Goal: Task Accomplishment & Management: Use online tool/utility

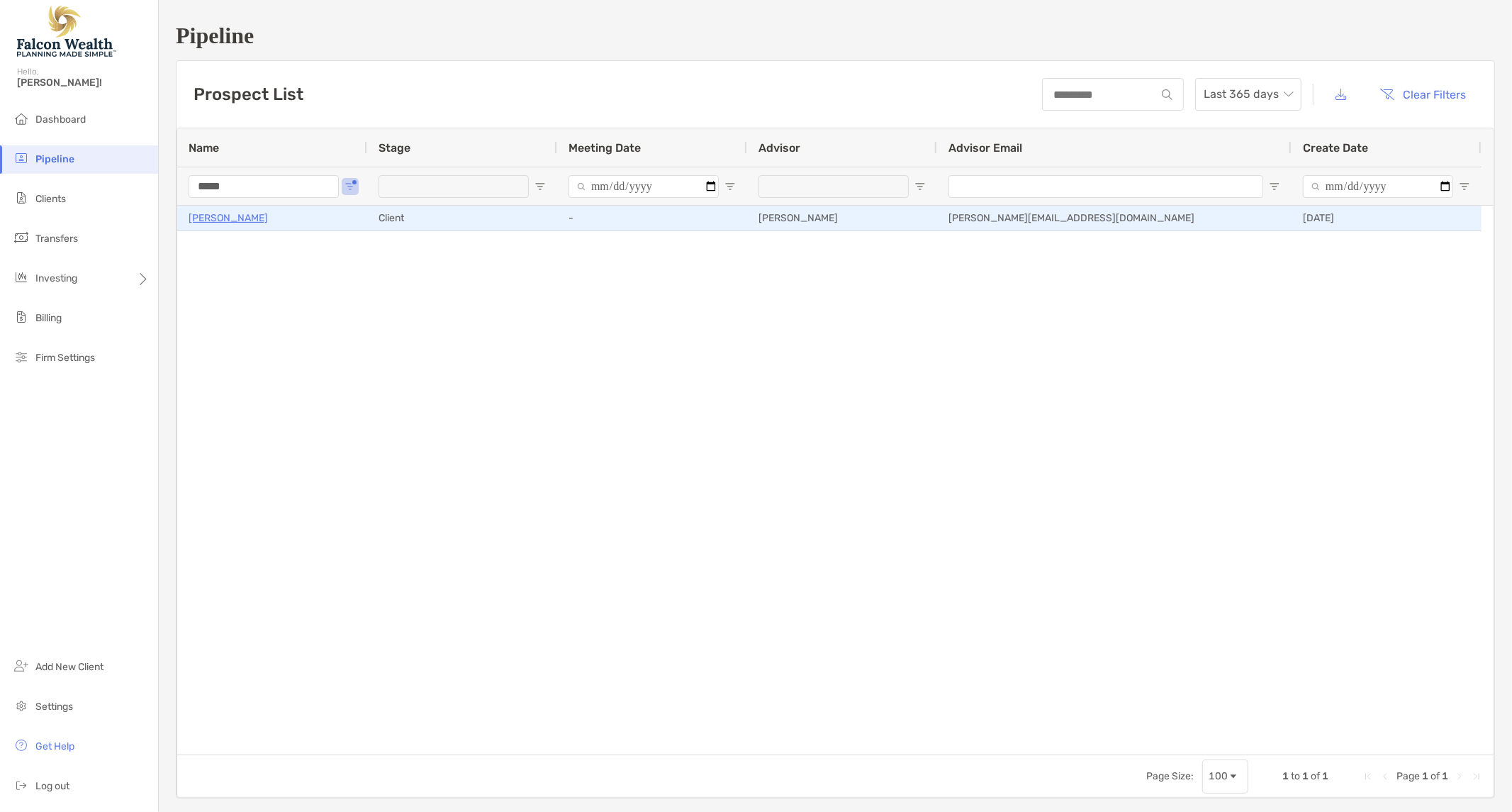
click at [232, 215] on p "[PERSON_NAME]" at bounding box center [228, 218] width 79 height 18
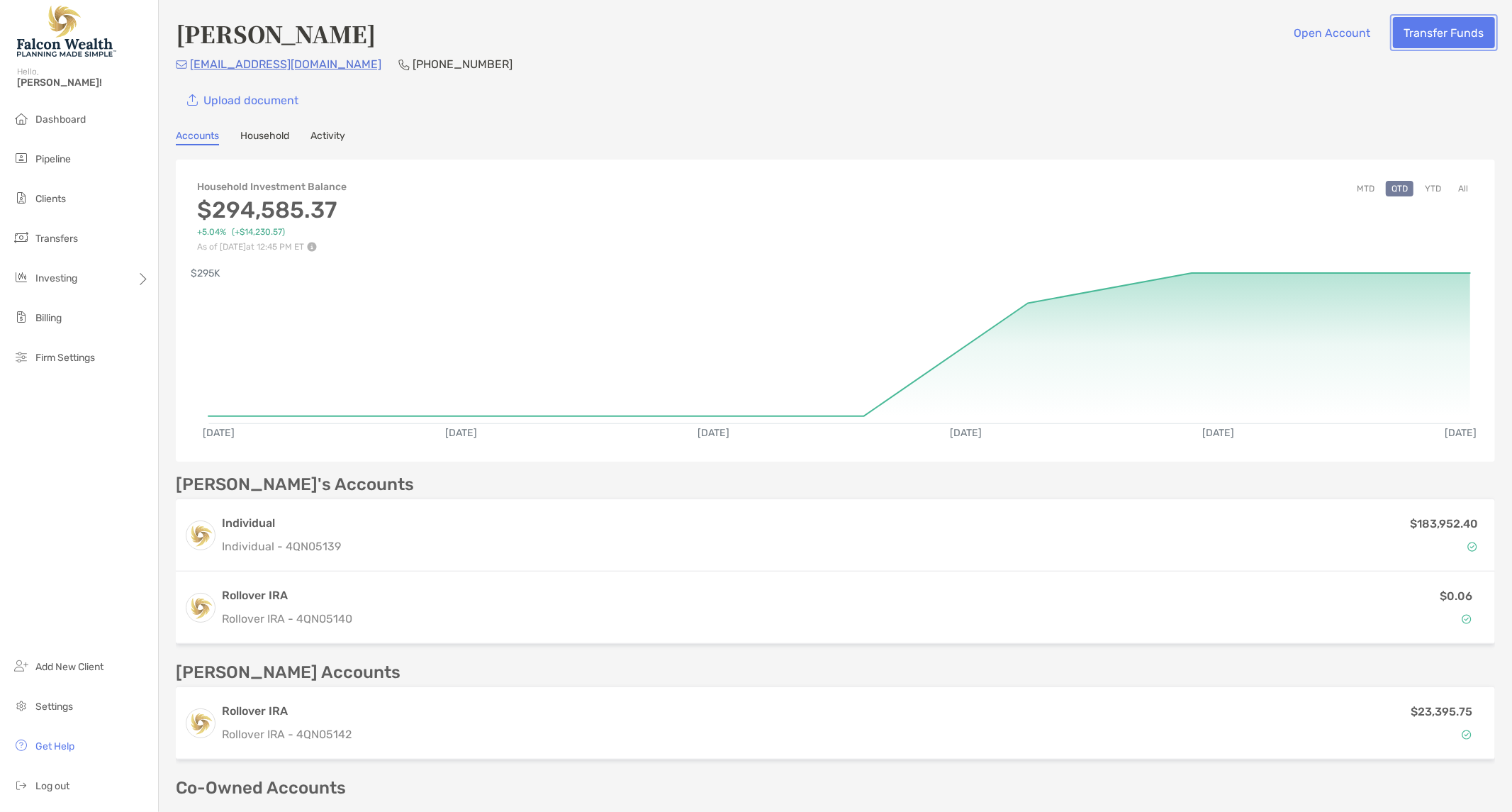
click at [1415, 29] on button "Transfer Funds" at bounding box center [1444, 33] width 102 height 31
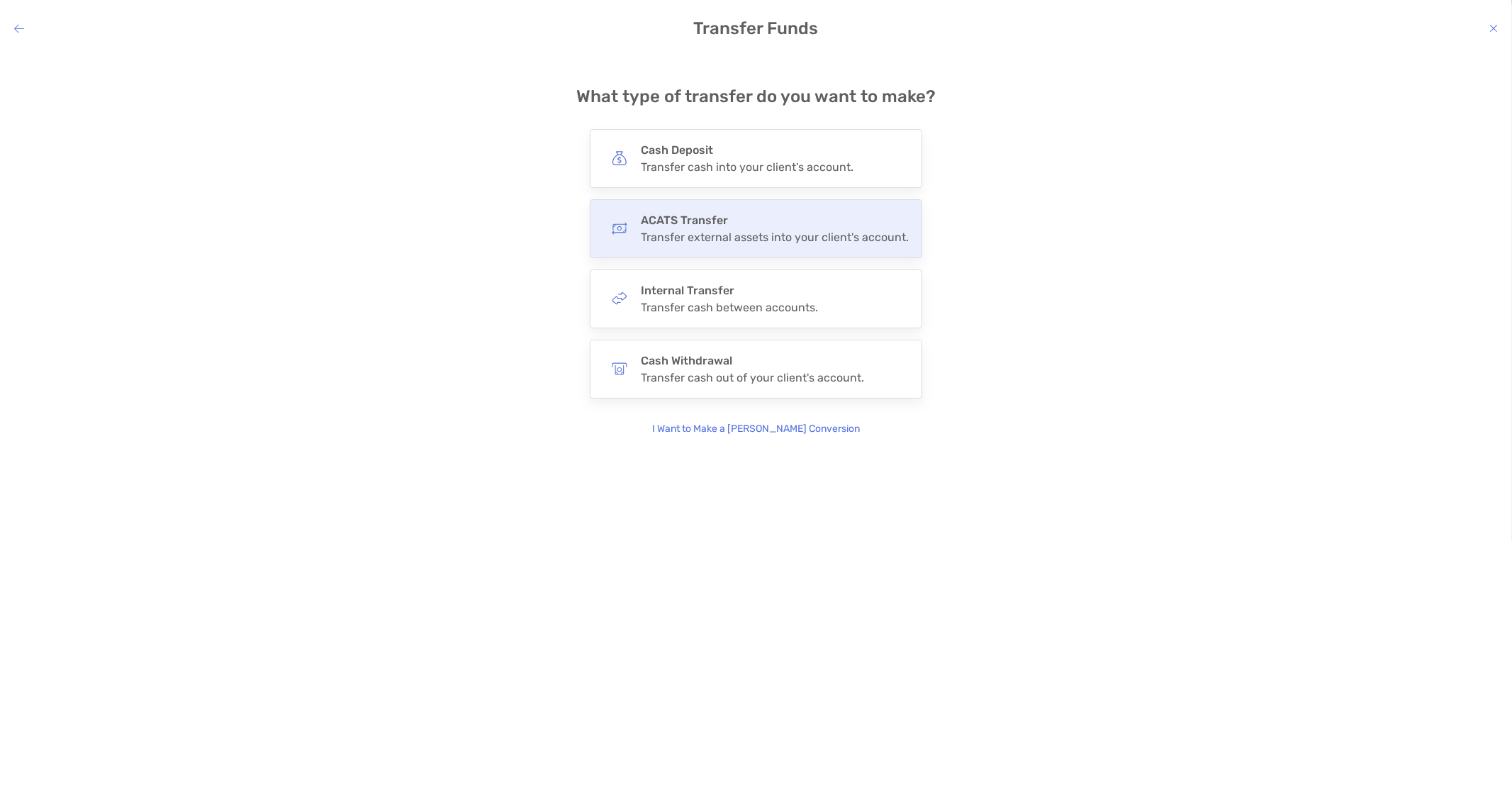
click at [699, 222] on h4 "ACATS Transfer" at bounding box center [775, 219] width 268 height 13
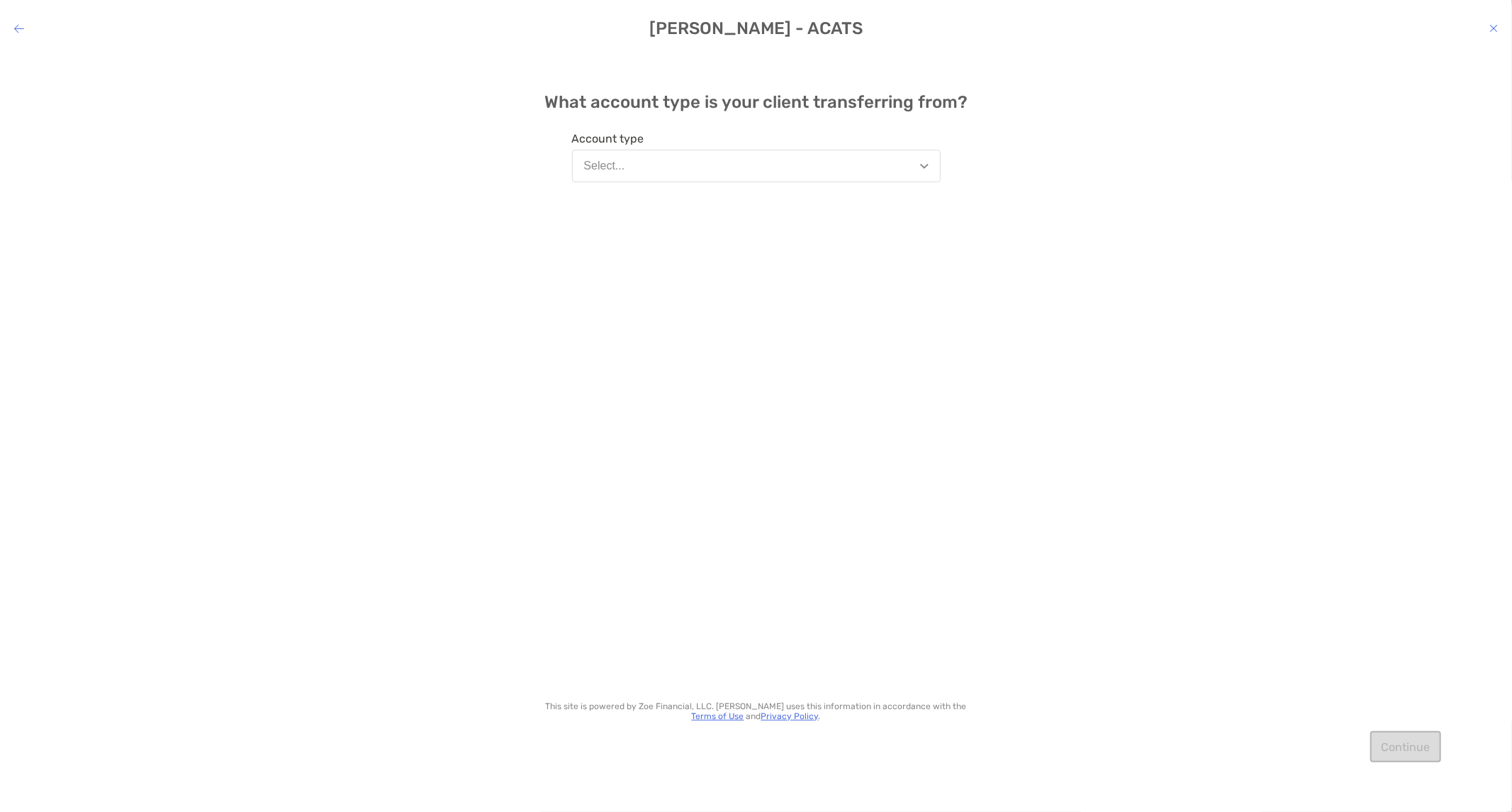
click at [617, 153] on button "Select..." at bounding box center [757, 166] width 369 height 33
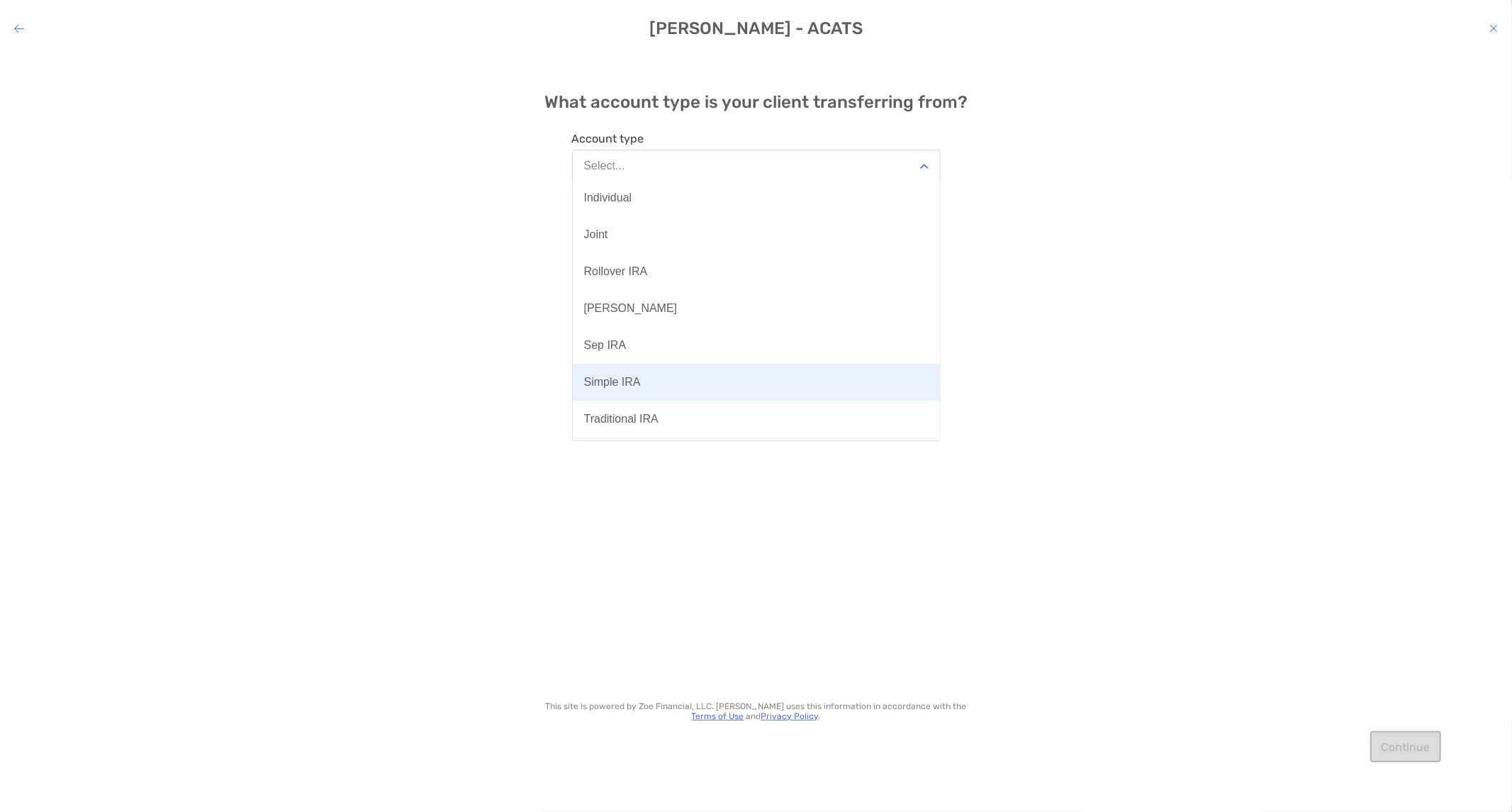
scroll to position [146, 0]
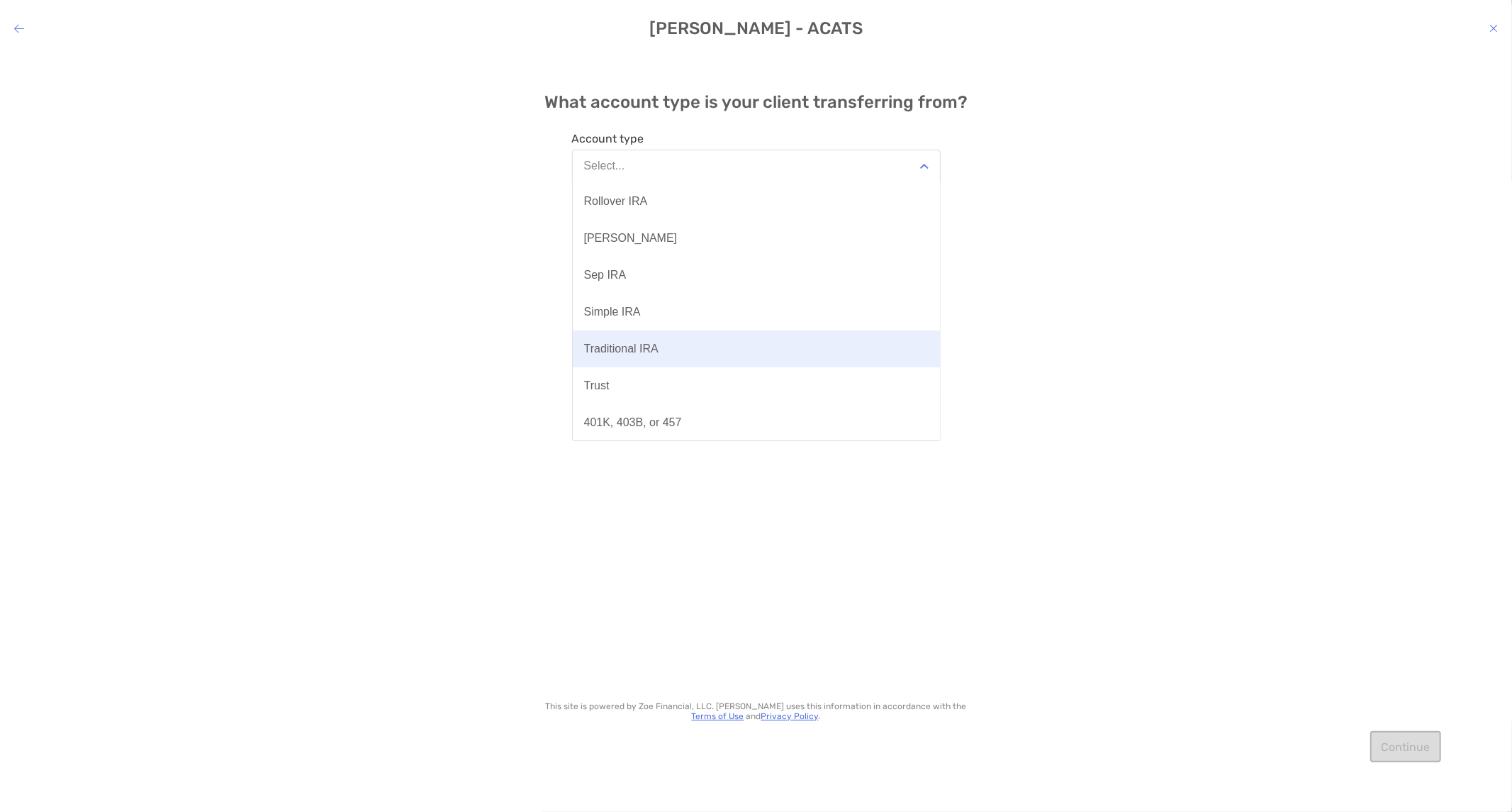
click at [705, 352] on button "Traditional IRA" at bounding box center [756, 349] width 367 height 37
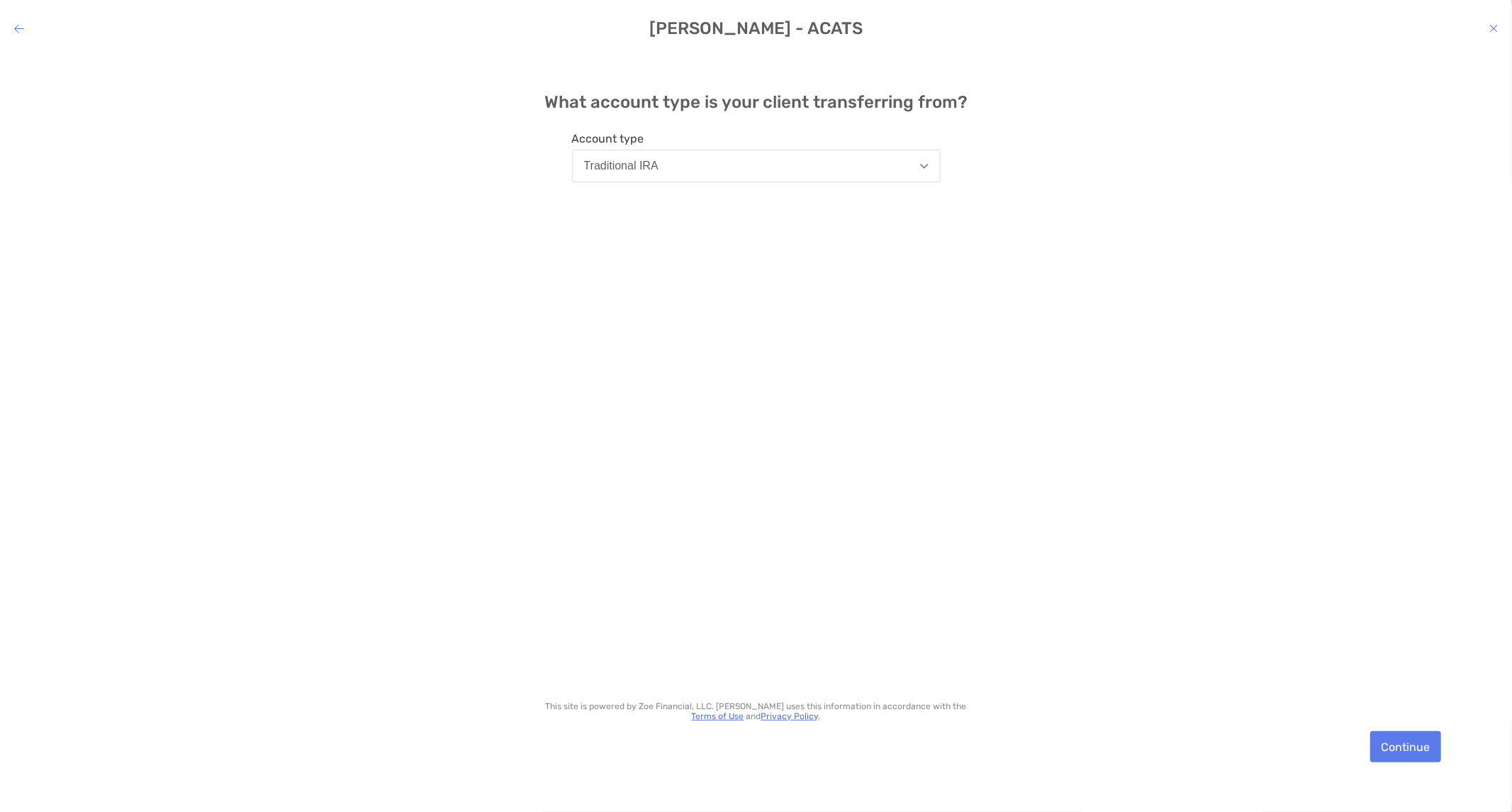
click at [1434, 764] on div "What account type is your client transferring from? Account type Traditional IR…" at bounding box center [756, 421] width 1512 height 738
click at [1427, 752] on button "Continue" at bounding box center [1406, 747] width 71 height 31
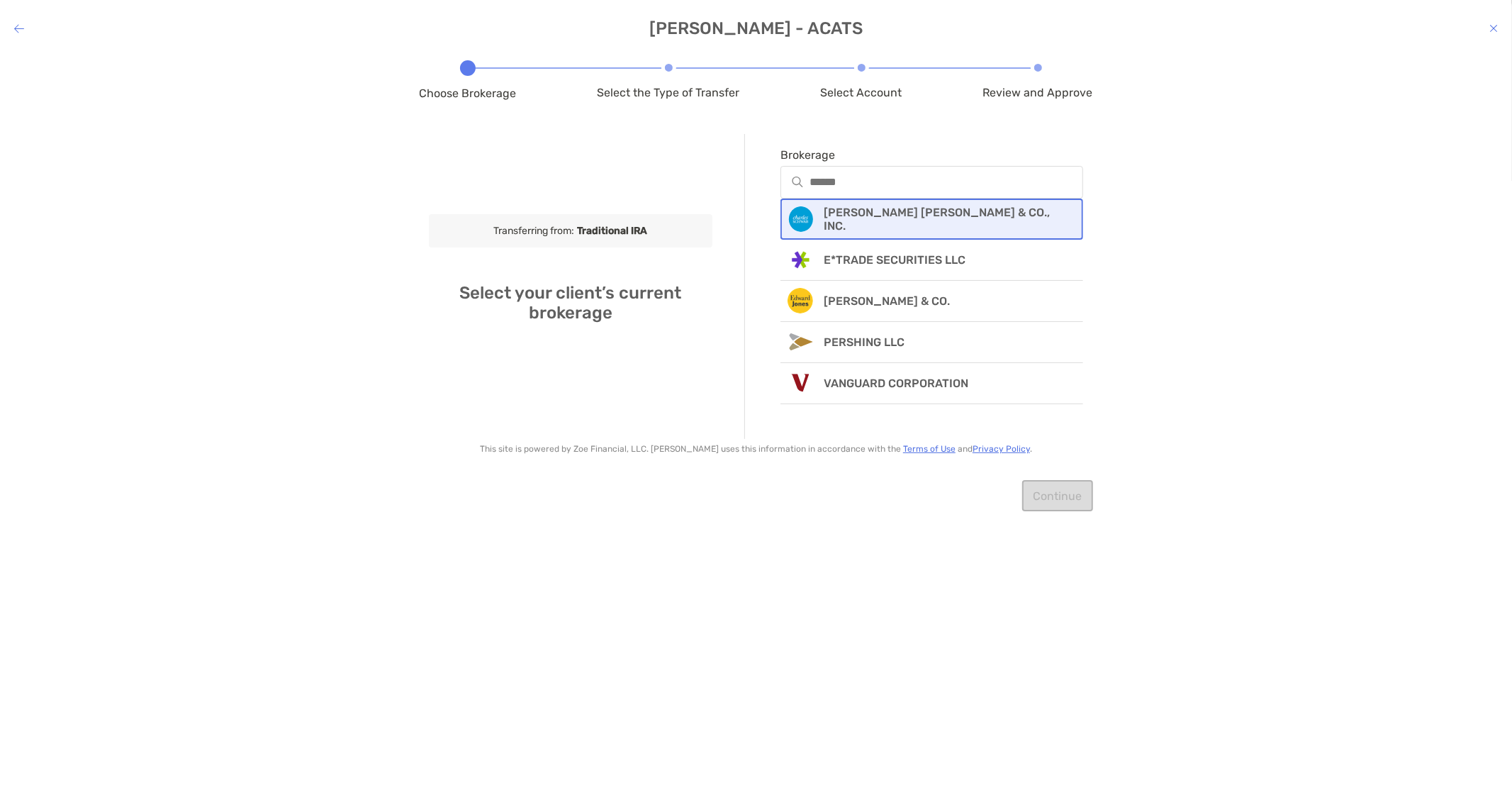
click at [879, 222] on p "CHARLES SCHWAB & CO., INC." at bounding box center [943, 218] width 240 height 27
click at [876, 280] on input "Account number" at bounding box center [932, 280] width 301 height 12
click at [879, 277] on input "Account number" at bounding box center [932, 280] width 301 height 12
click at [881, 282] on input "Account number" at bounding box center [932, 280] width 301 height 12
paste input "*********"
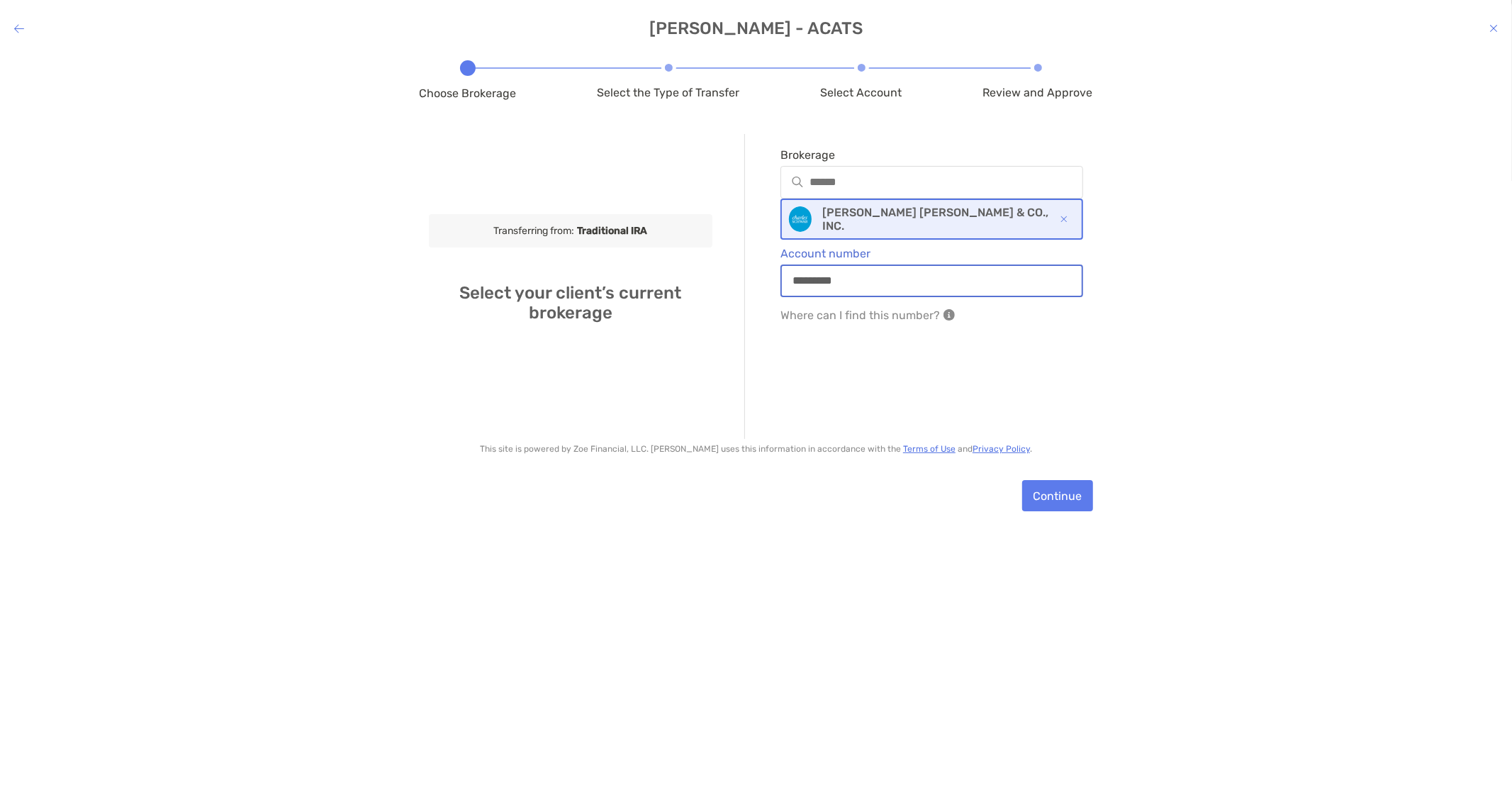
type input "*********"
click at [1043, 489] on button "Continue" at bounding box center [1058, 496] width 71 height 31
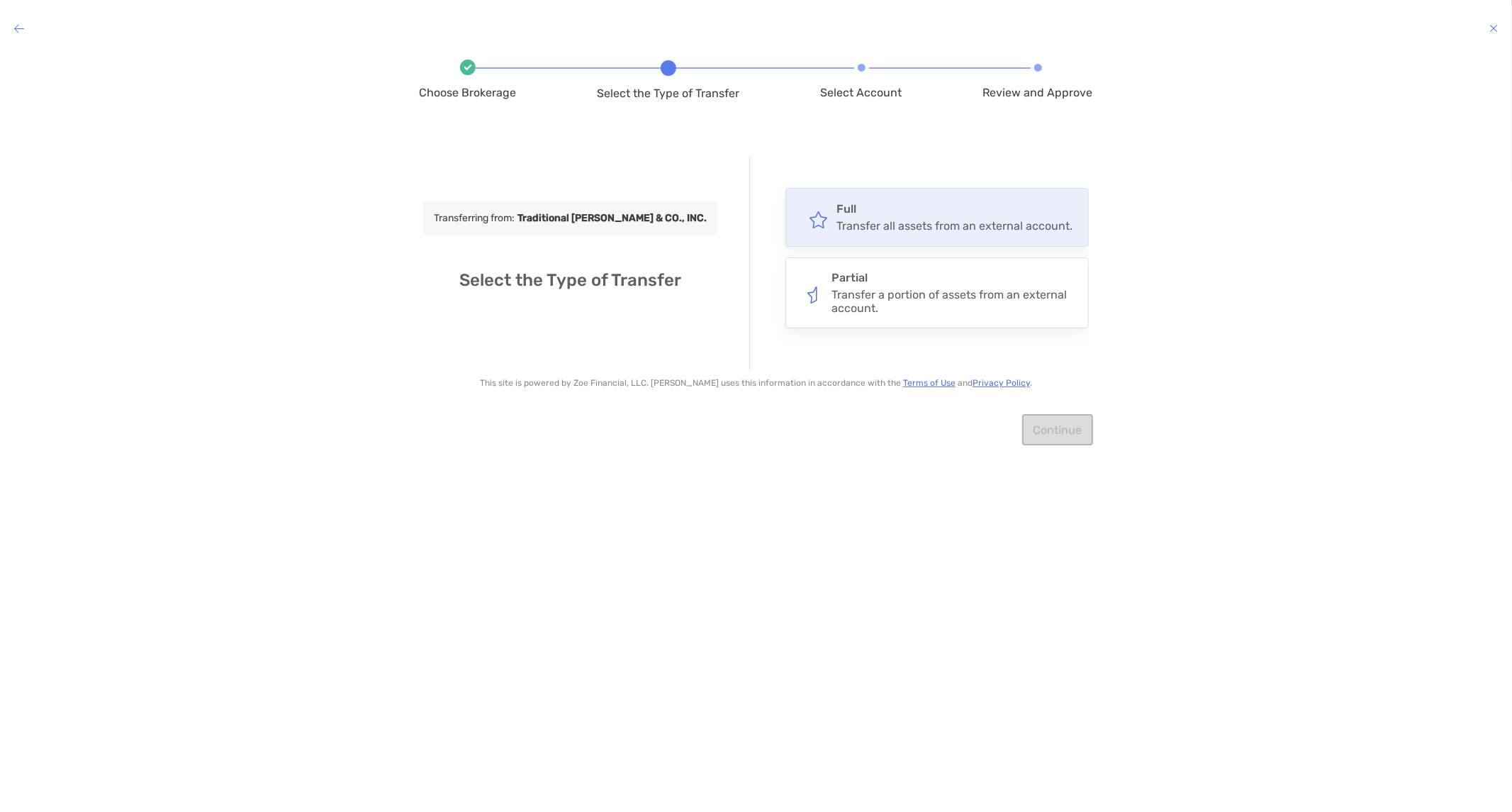
click at [926, 208] on div "Full Transfer all assets from an external account." at bounding box center [954, 217] width 236 height 30
click at [0, 0] on input "****" at bounding box center [0, 0] width 0 height 0
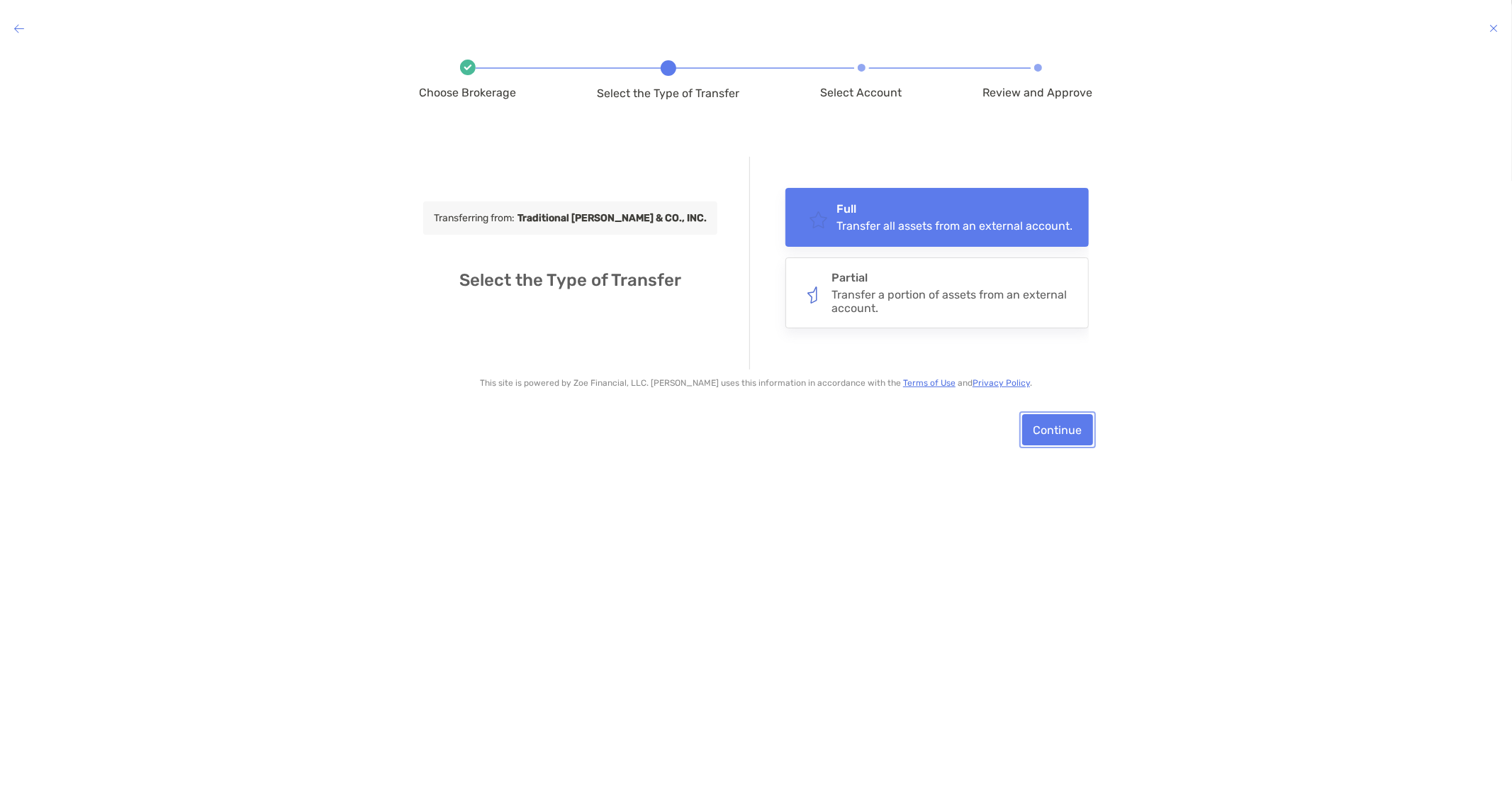
click at [1064, 441] on button "Continue" at bounding box center [1058, 429] width 71 height 31
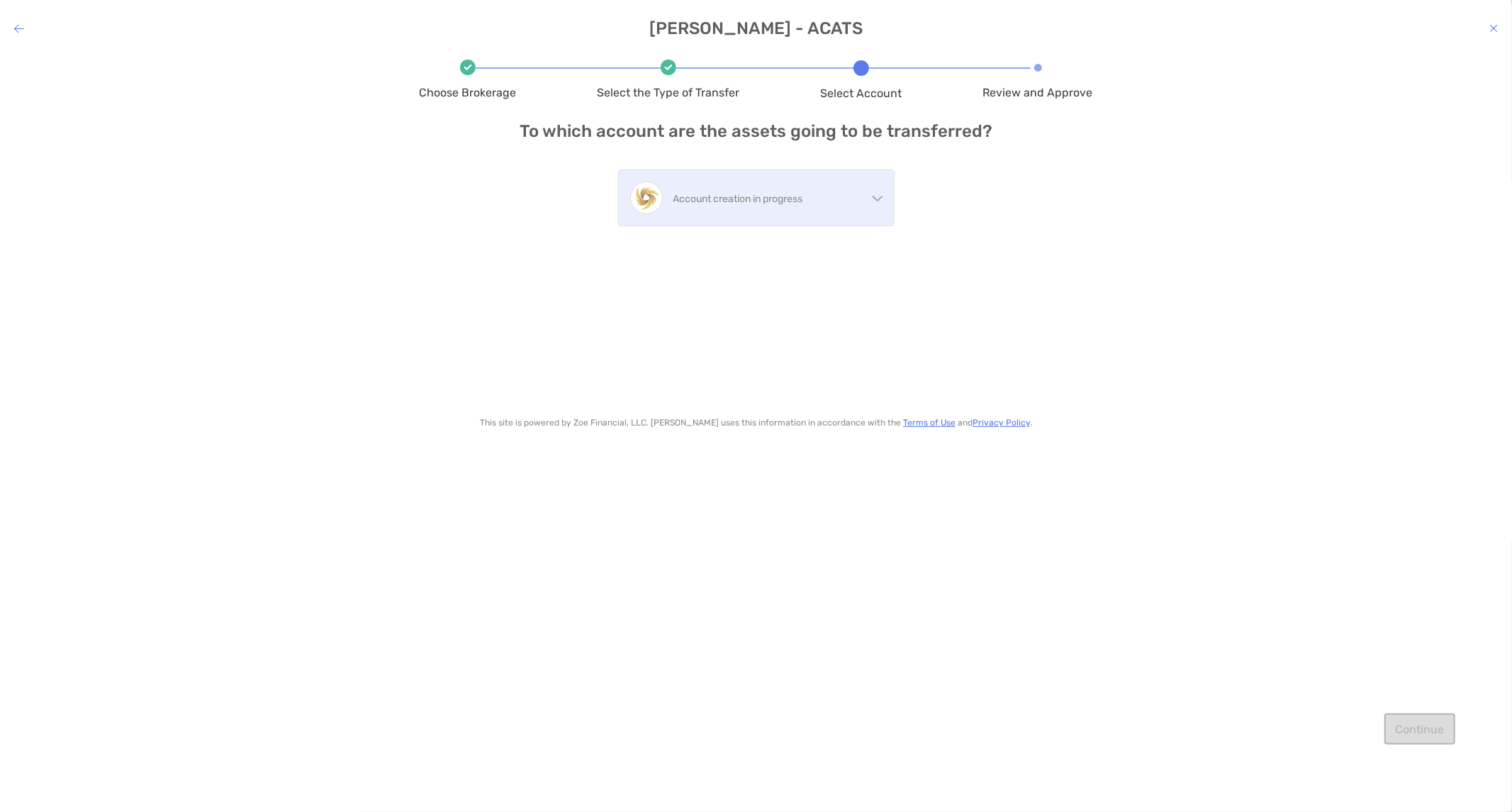
drag, startPoint x: 789, startPoint y: 209, endPoint x: 794, endPoint y: 217, distance: 9.4
click at [789, 211] on div "Account creation in progress" at bounding box center [756, 198] width 275 height 55
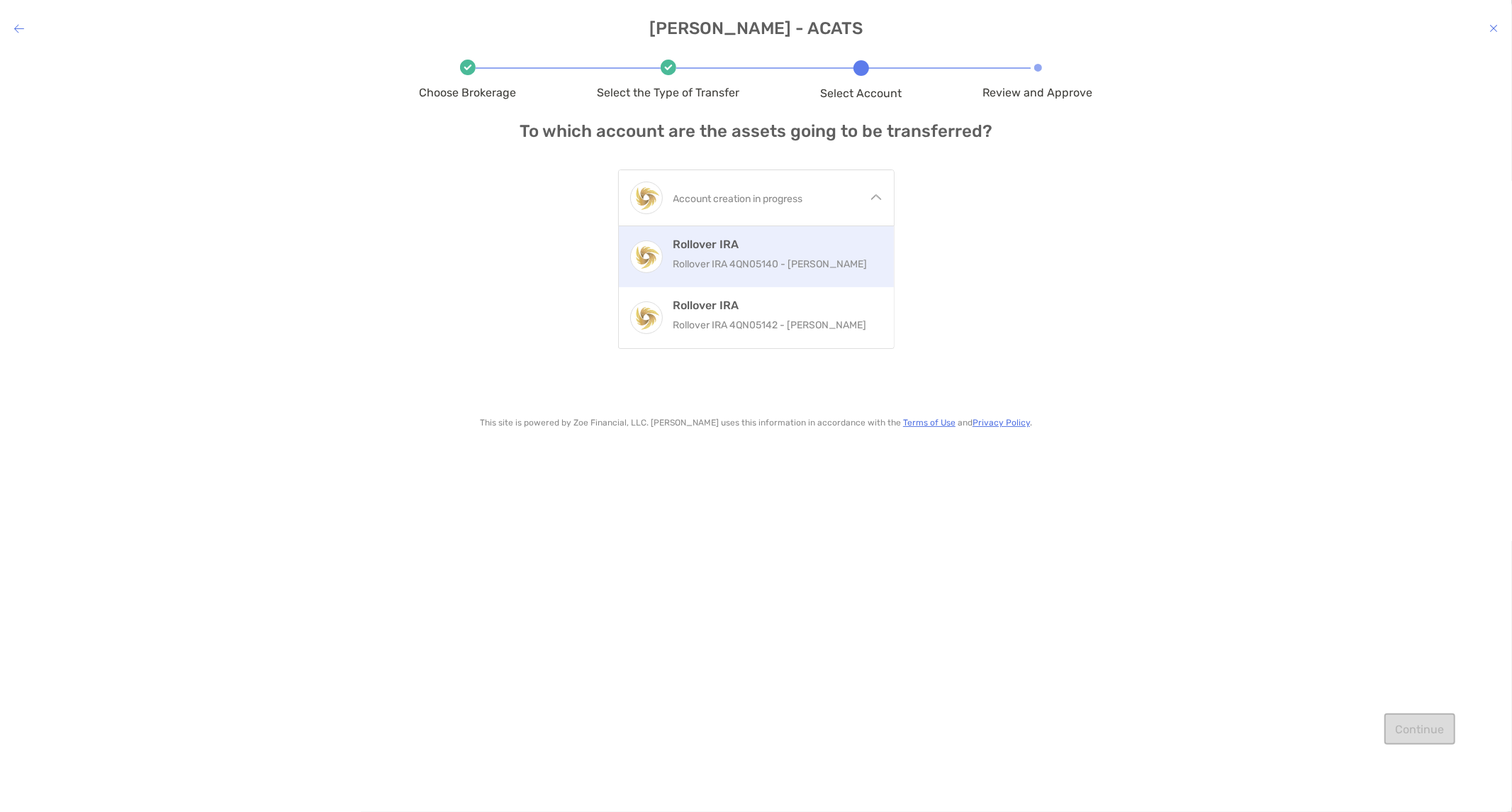
click at [837, 267] on p "Rollover IRA 4QN05140 - Cherilyn Wiley" at bounding box center [778, 263] width 209 height 18
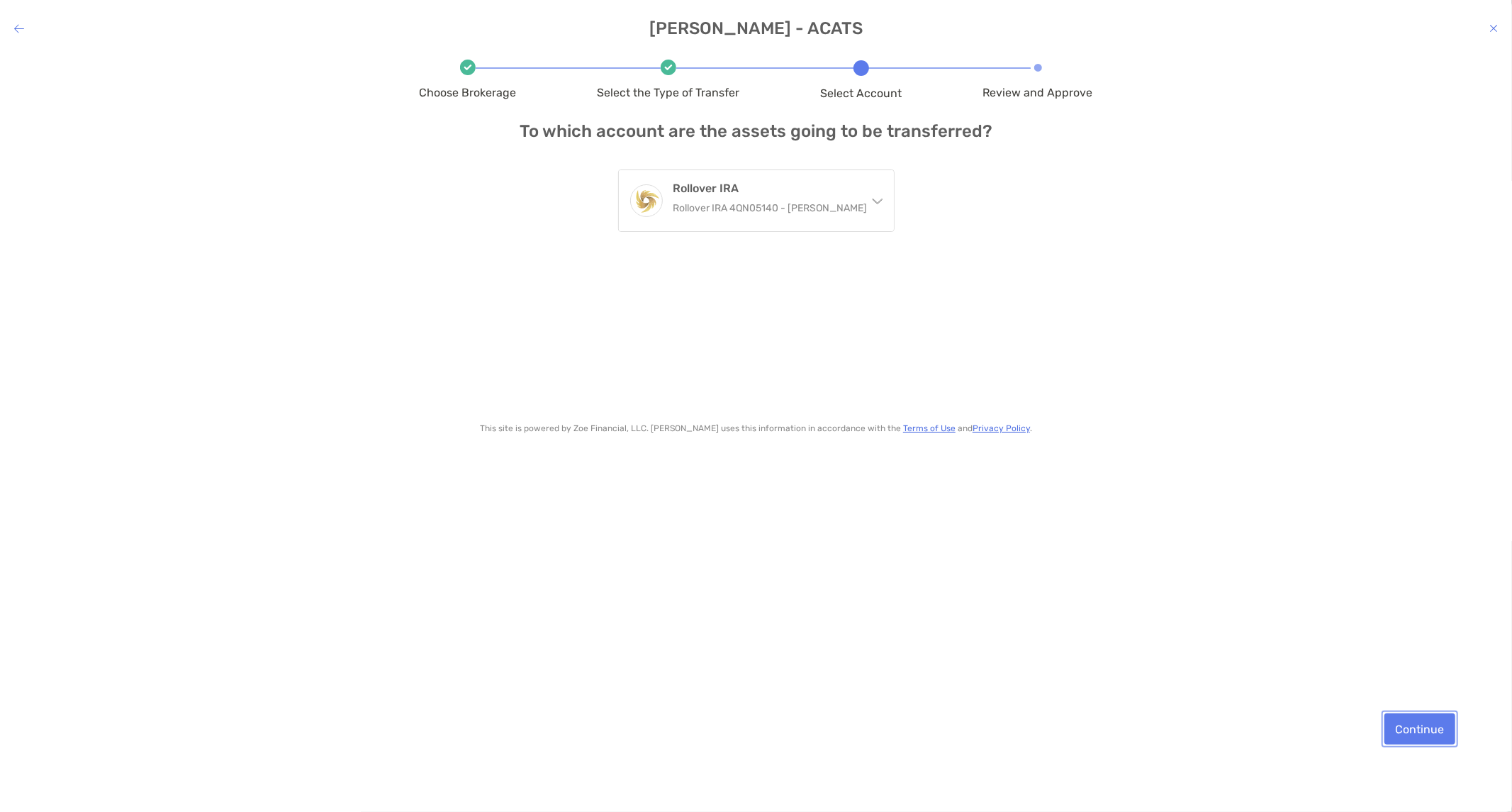
click at [1428, 732] on button "Continue" at bounding box center [1420, 729] width 71 height 31
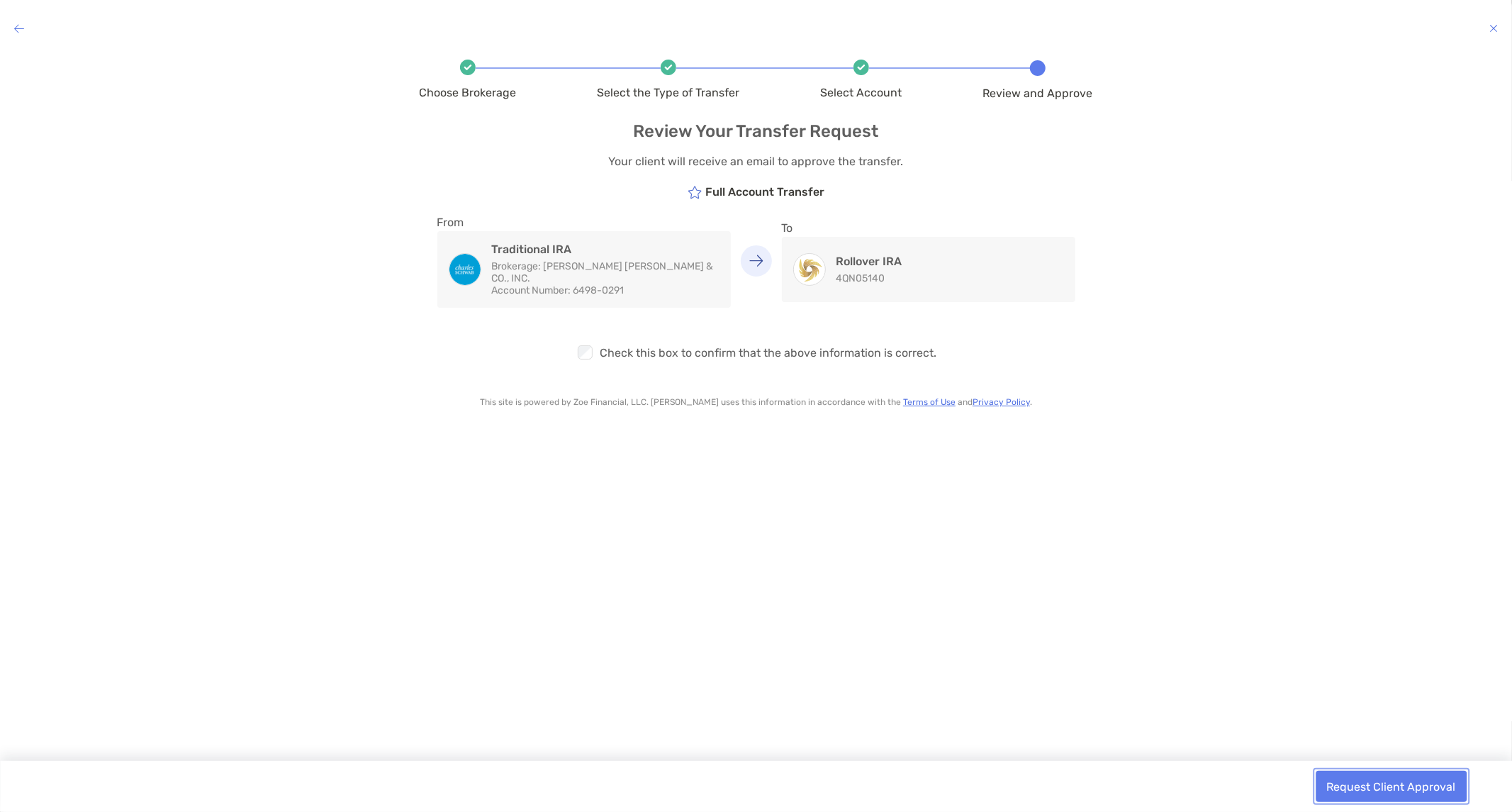
click at [1395, 792] on button "Request Client Approval" at bounding box center [1391, 786] width 151 height 31
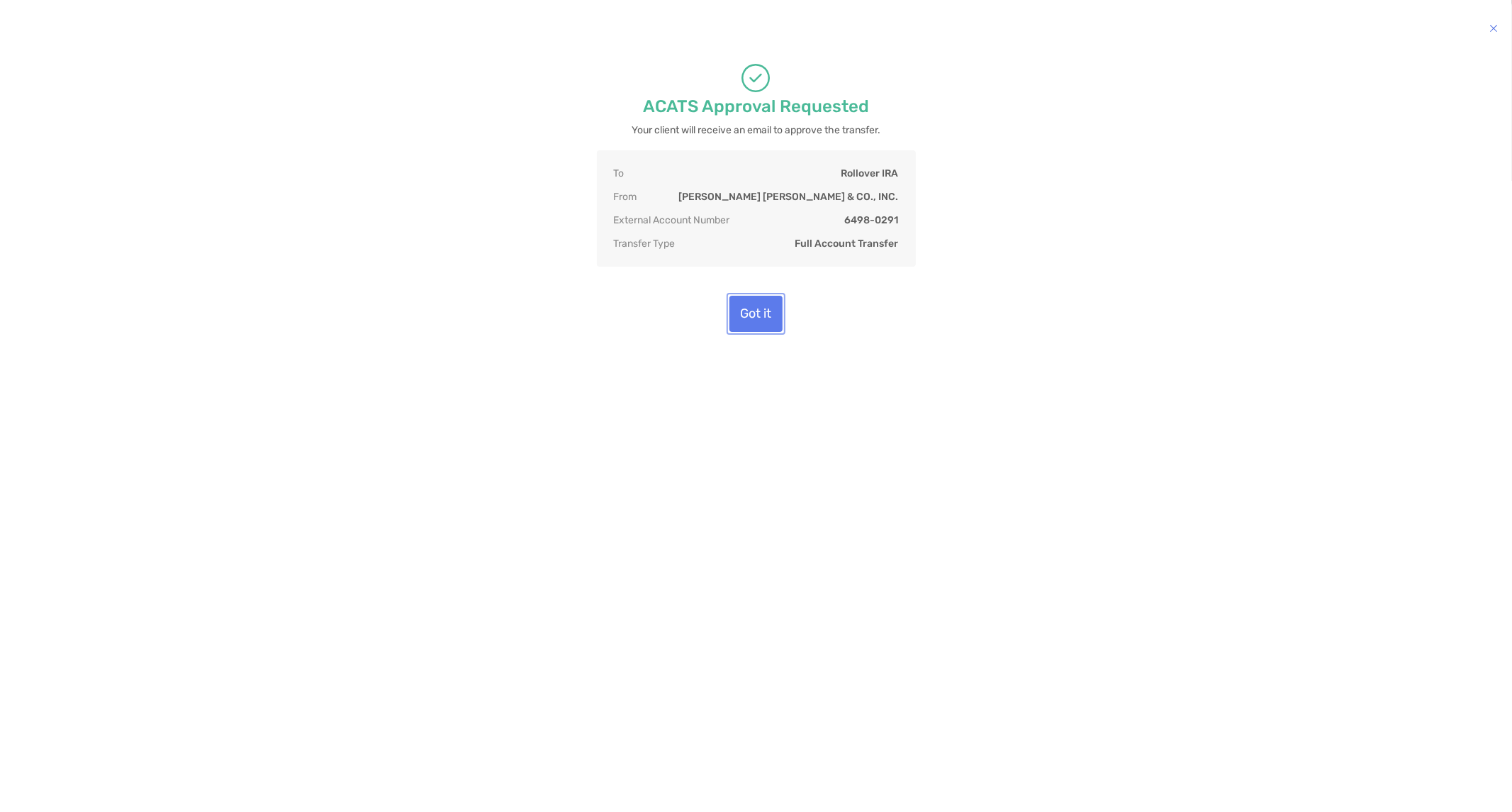
click at [748, 311] on button "Got it" at bounding box center [756, 314] width 53 height 36
